Goal: Information Seeking & Learning: Learn about a topic

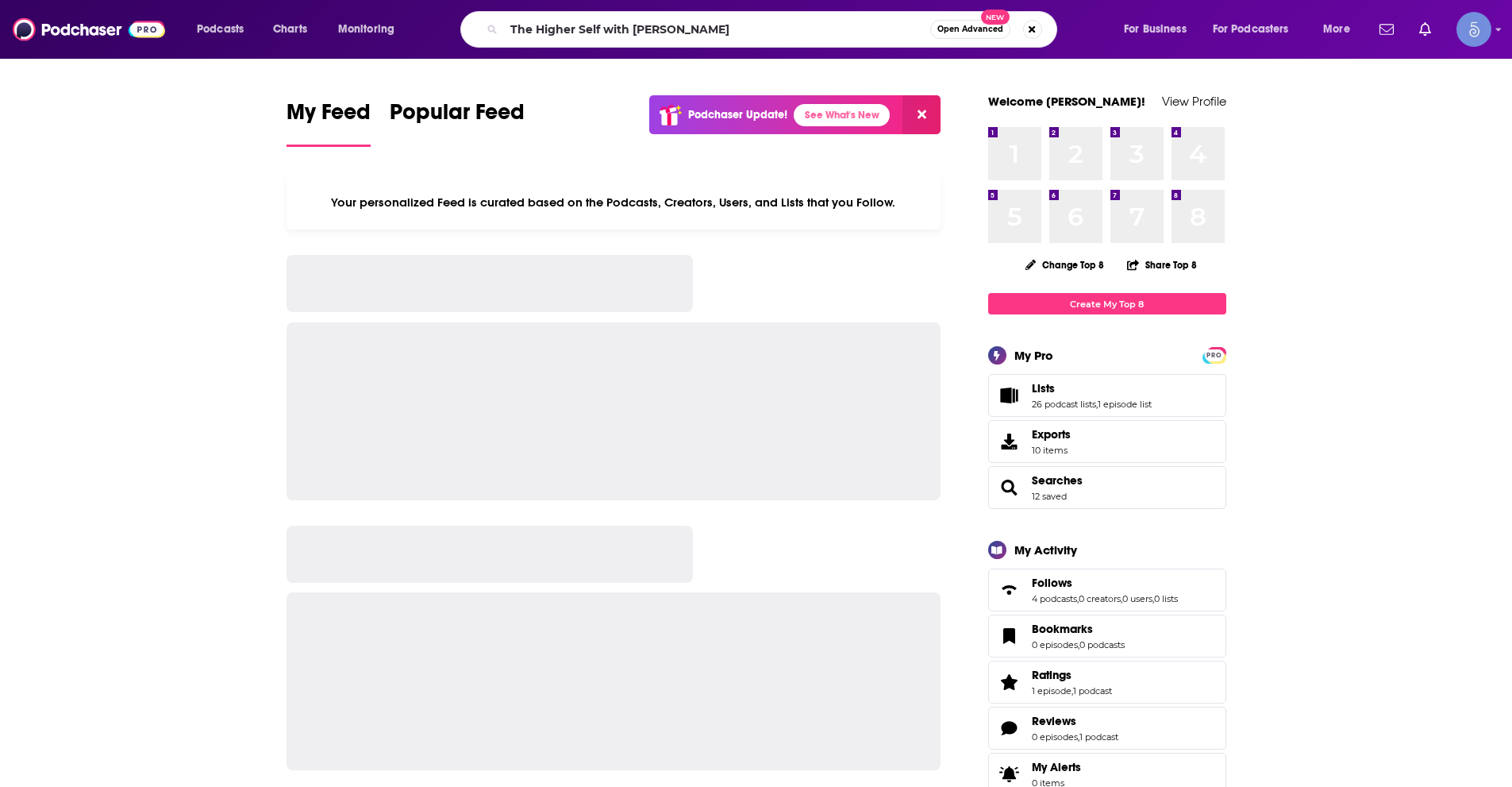
type input "The Higher Self with [PERSON_NAME]"
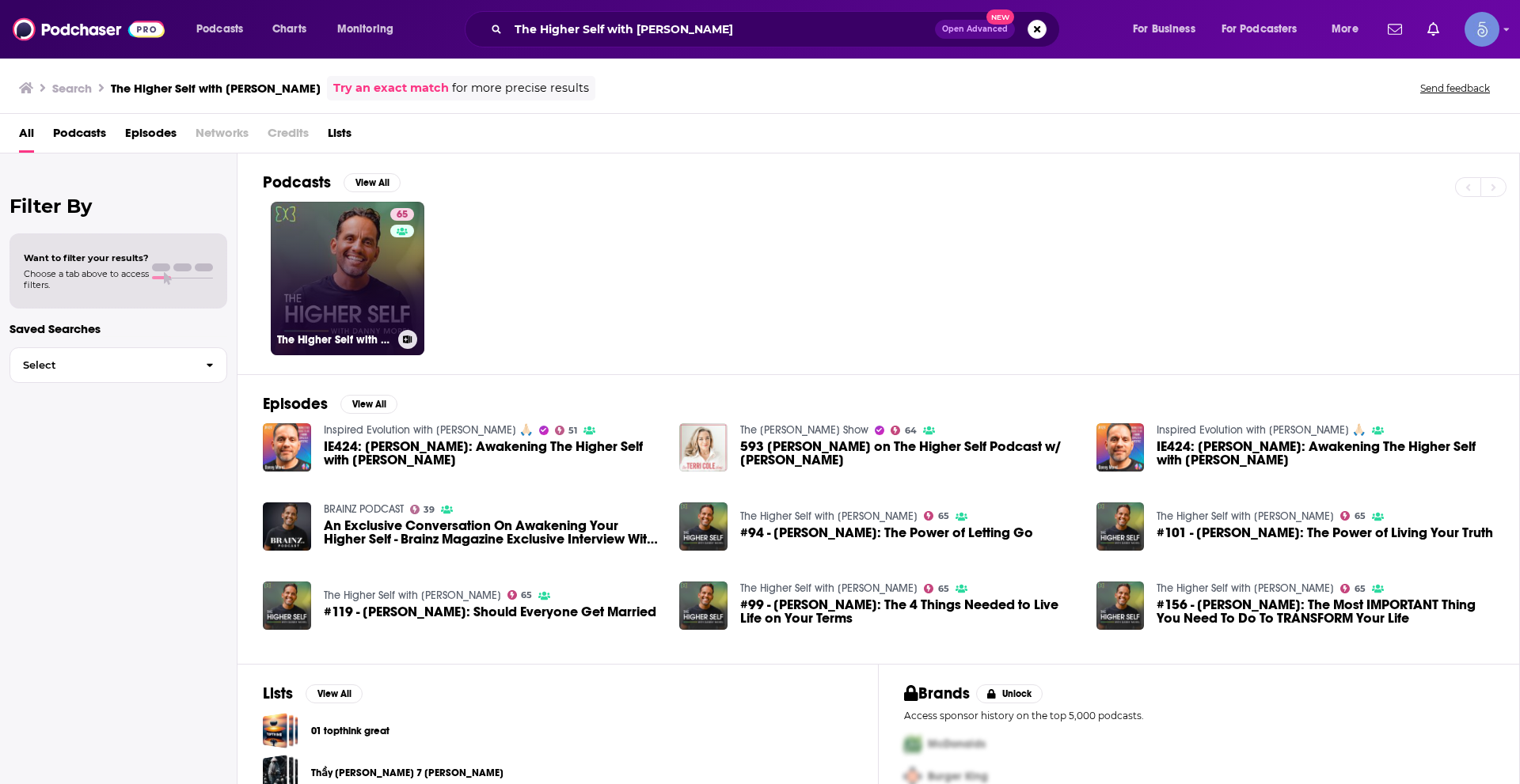
click at [302, 265] on link "65 The Higher Self with [PERSON_NAME]" at bounding box center [347, 279] width 153 height 153
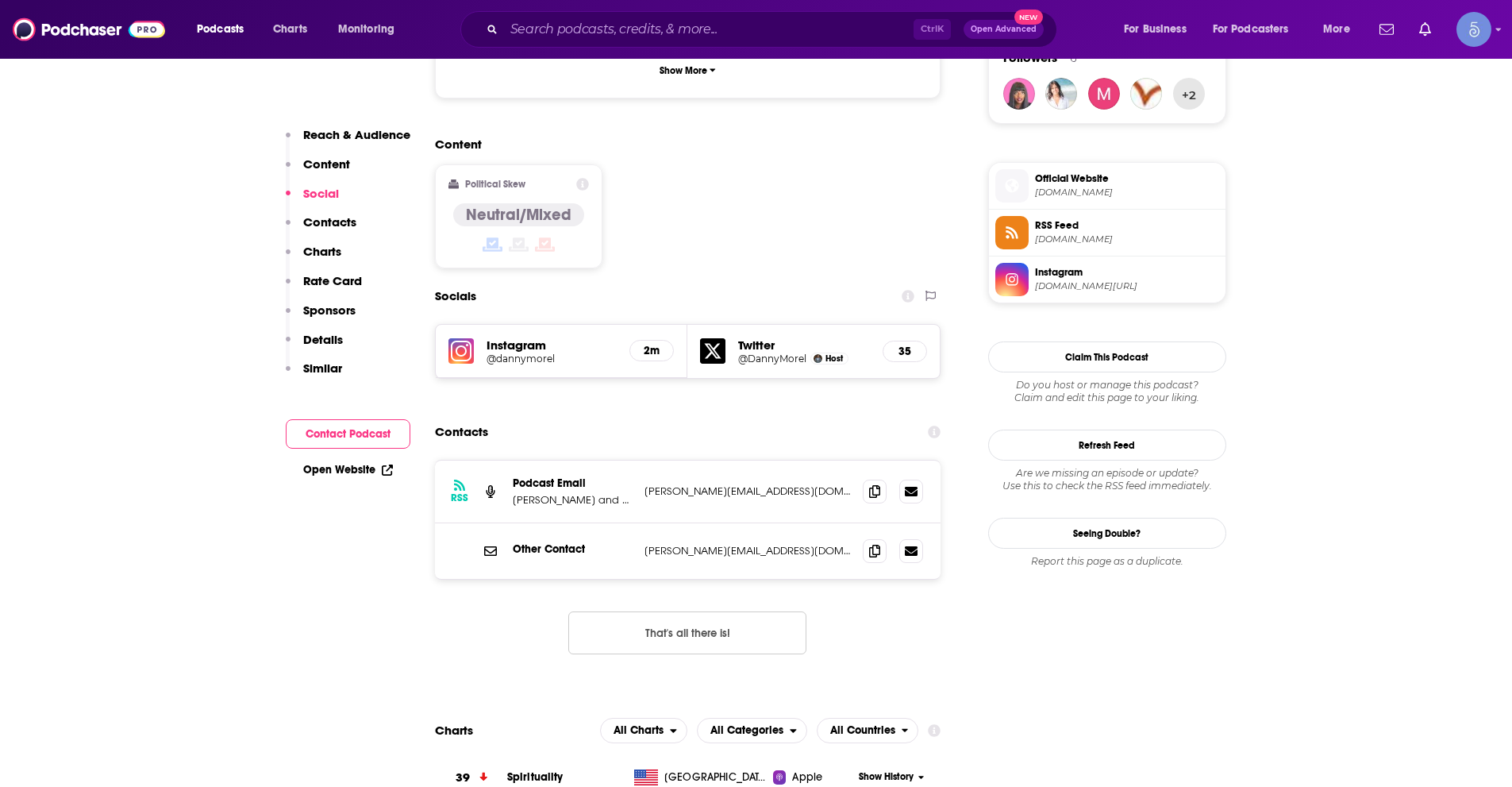
scroll to position [1191, 0]
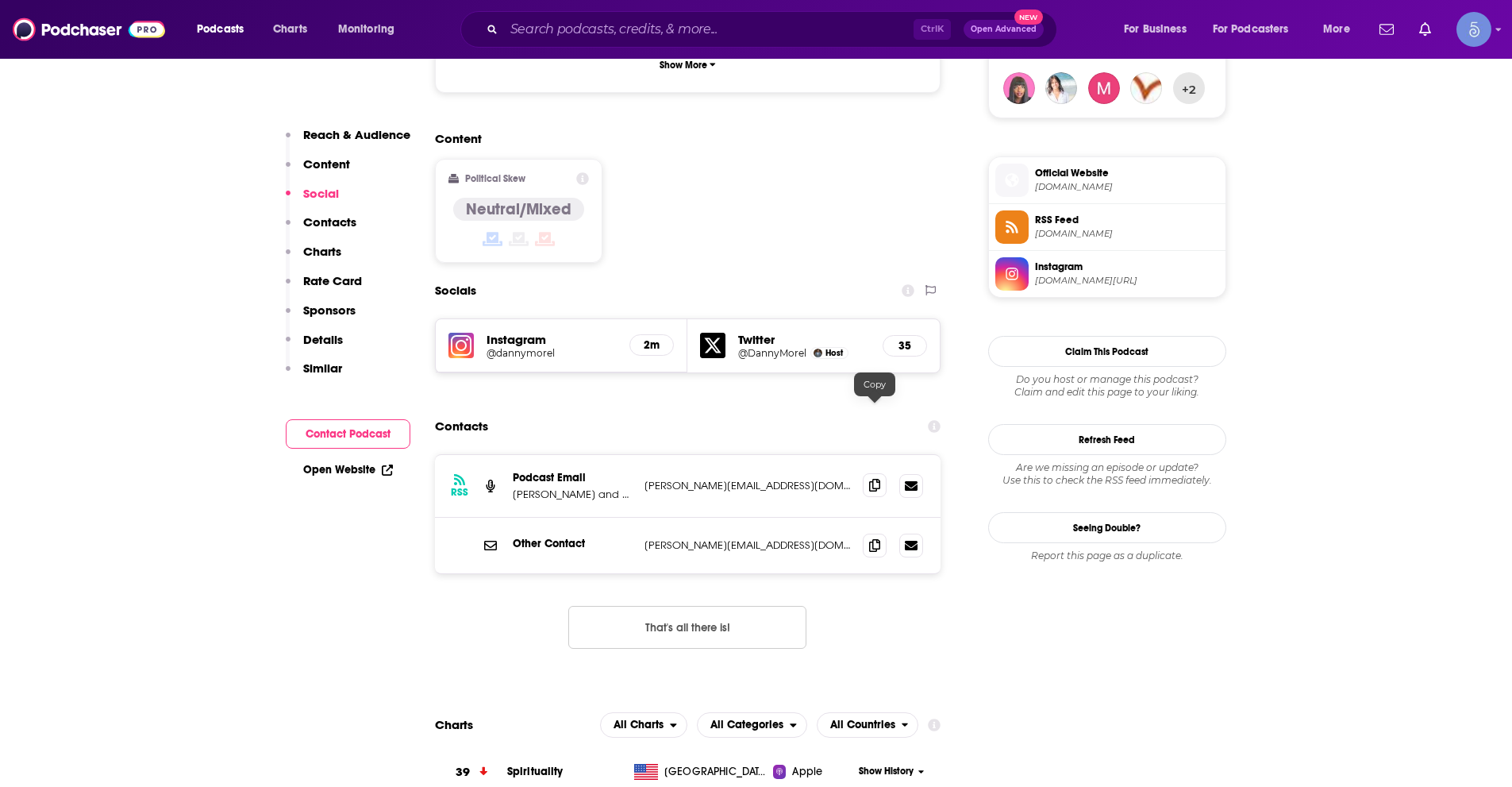
click at [870, 479] on icon at bounding box center [874, 485] width 11 height 13
